Goal: Task Accomplishment & Management: Manage account settings

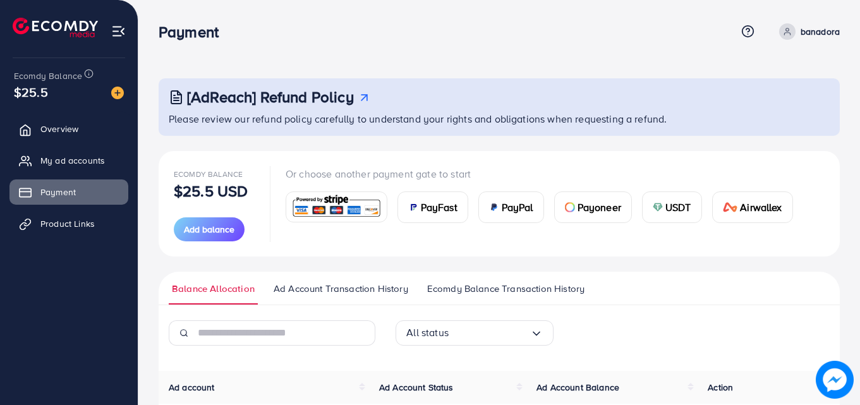
click at [517, 77] on div "[AdReach] Refund Policy Please review our refund policy carefully to understand…" at bounding box center [499, 273] width 722 height 546
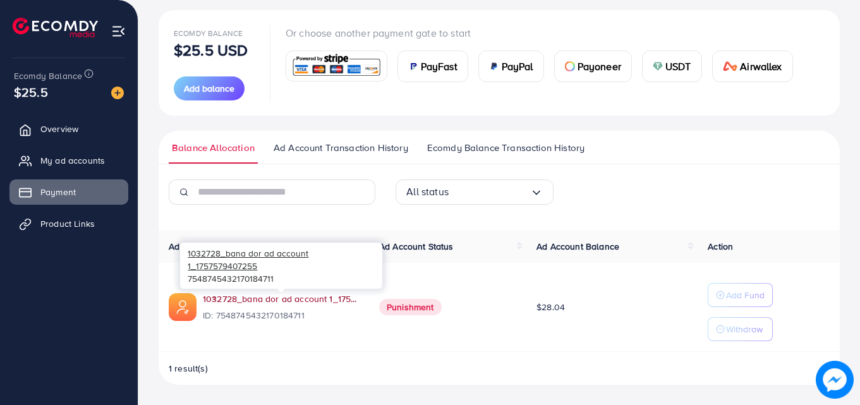
click at [322, 300] on link "1032728_bana dor ad account 1_1757579407255" at bounding box center [281, 299] width 156 height 13
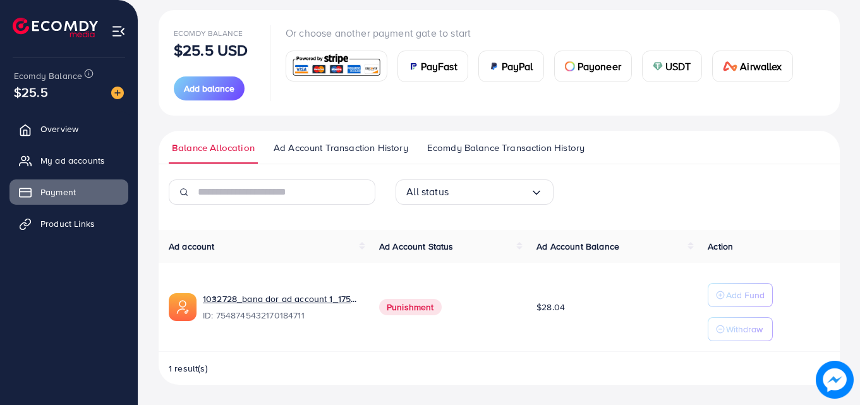
scroll to position [141, 0]
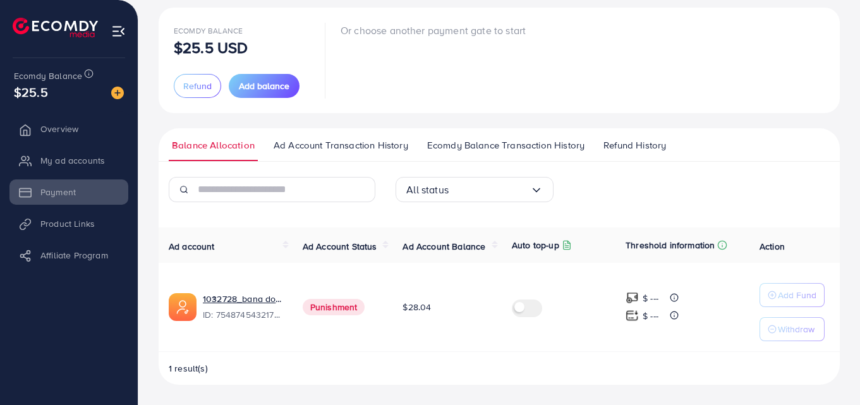
scroll to position [71, 0]
